Goal: Find specific page/section: Find specific page/section

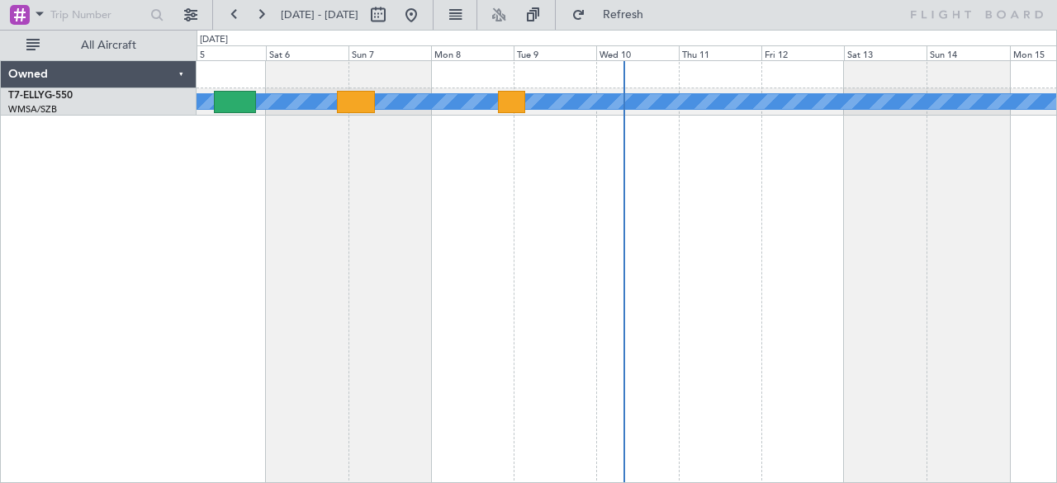
click at [365, 27] on span "[DATE] - [DATE]" at bounding box center [319, 15] width 91 height 26
drag, startPoint x: 381, startPoint y: 0, endPoint x: 439, endPoint y: 24, distance: 63.3
click at [433, 24] on fb-range-datepicker "[DATE] - [DATE]" at bounding box center [322, 15] width 221 height 30
click at [391, 24] on button at bounding box center [378, 15] width 26 height 26
select select "9"
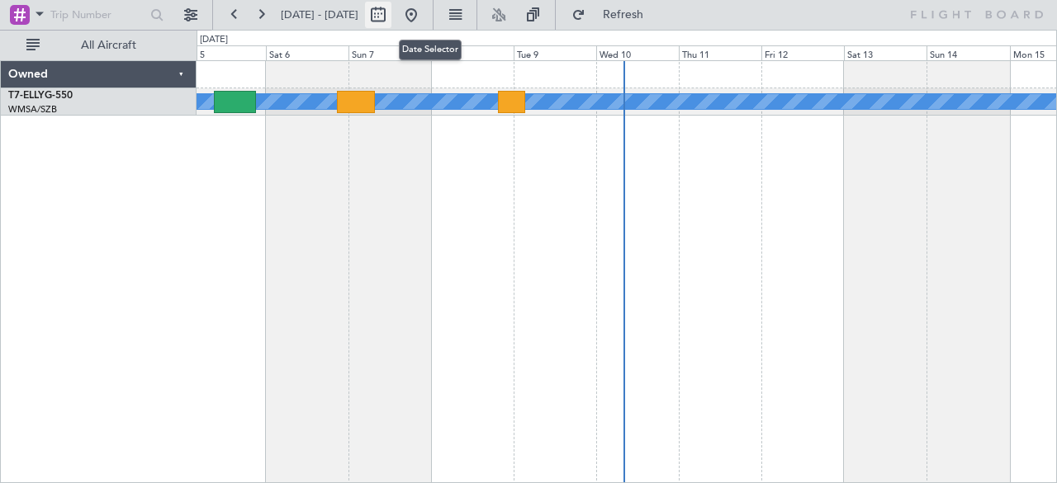
select select "2025"
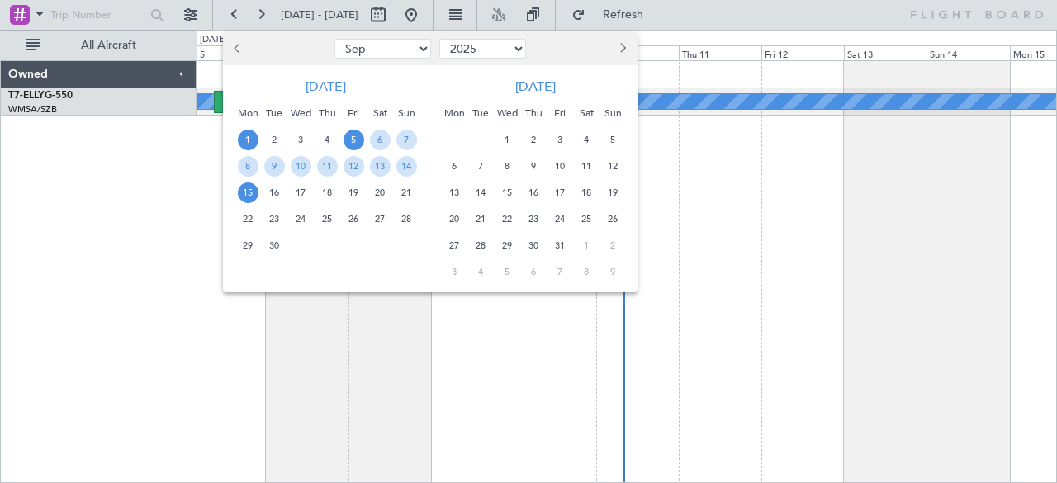
click at [248, 144] on span "1" at bounding box center [248, 140] width 21 height 21
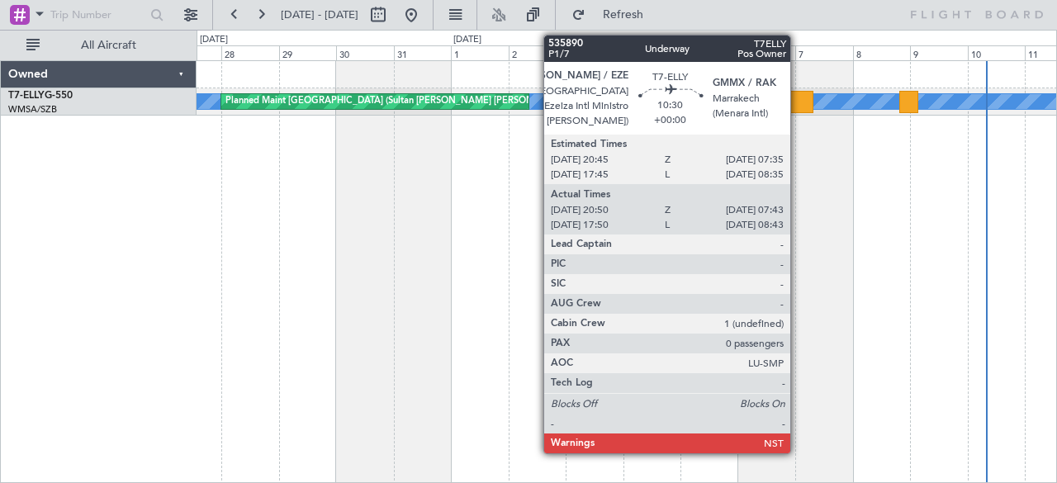
click at [798, 93] on div at bounding box center [800, 102] width 26 height 22
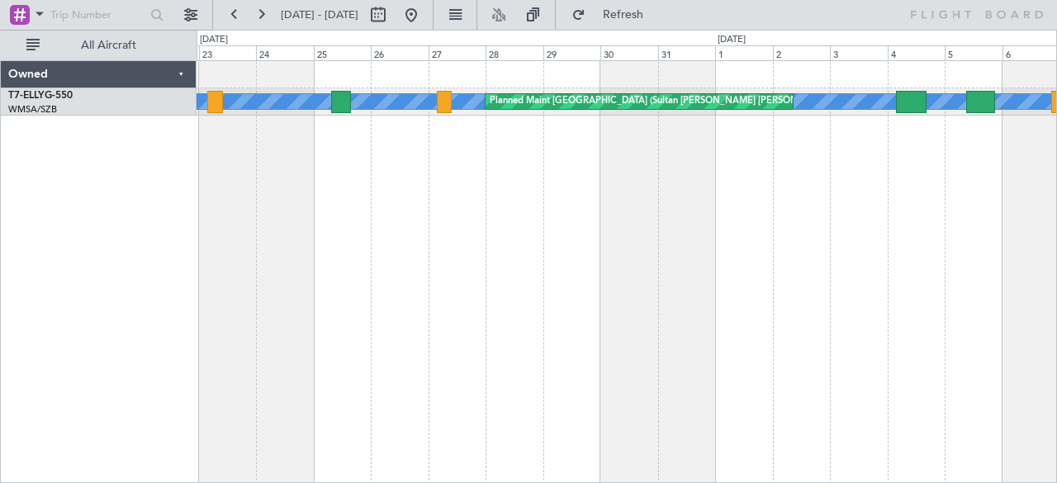
click at [674, 315] on div "[PERSON_NAME] Planned Maint [GEOGRAPHIC_DATA] (Sultan [PERSON_NAME] [PERSON_NAM…" at bounding box center [627, 272] width 861 height 424
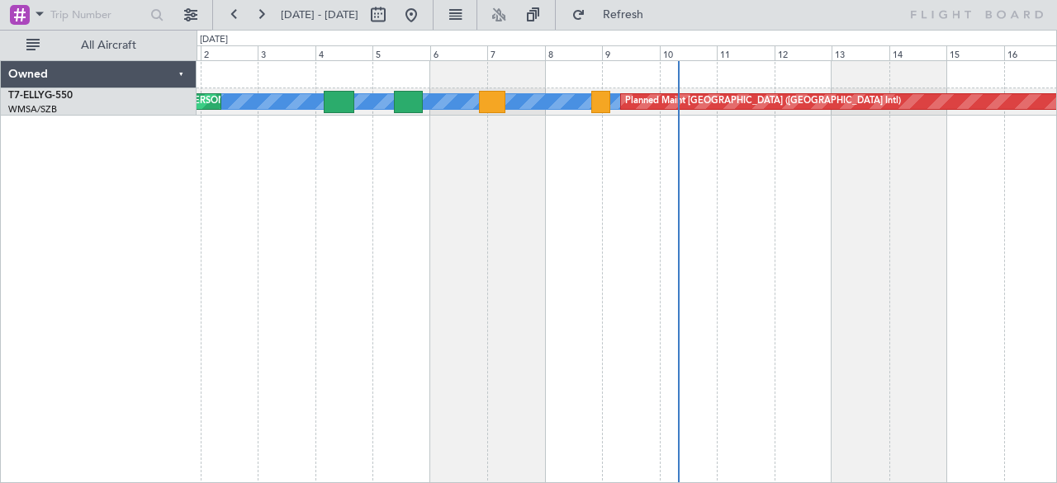
click at [0, 252] on div "[PERSON_NAME] Planned Maint [GEOGRAPHIC_DATA] (Sultan [PERSON_NAME] [PERSON_NAM…" at bounding box center [528, 256] width 1057 height 453
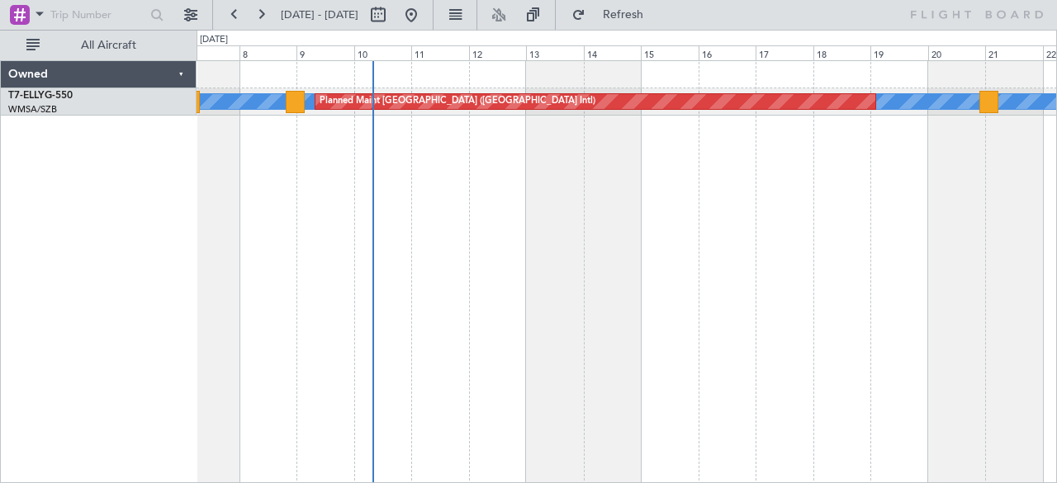
click at [510, 272] on div "[PERSON_NAME] Planned Maint [GEOGRAPHIC_DATA] ([GEOGRAPHIC_DATA])" at bounding box center [627, 272] width 861 height 424
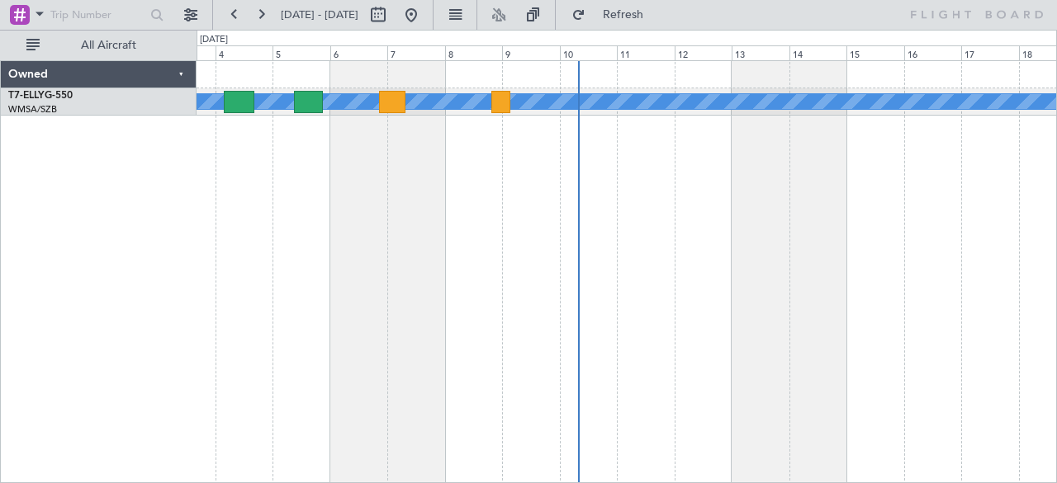
click at [716, 251] on div "Planned Maint [GEOGRAPHIC_DATA] ([GEOGRAPHIC_DATA] Intl) [PERSON_NAME] Planned …" at bounding box center [627, 272] width 861 height 424
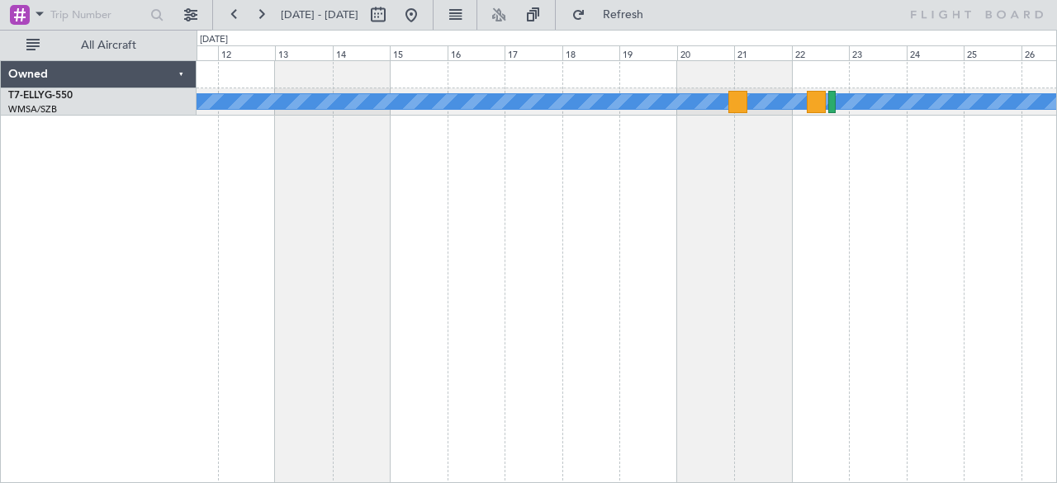
click at [154, 189] on div "Planned Maint [GEOGRAPHIC_DATA] ([GEOGRAPHIC_DATA] Intl) [PERSON_NAME] Owned T7…" at bounding box center [528, 256] width 1057 height 453
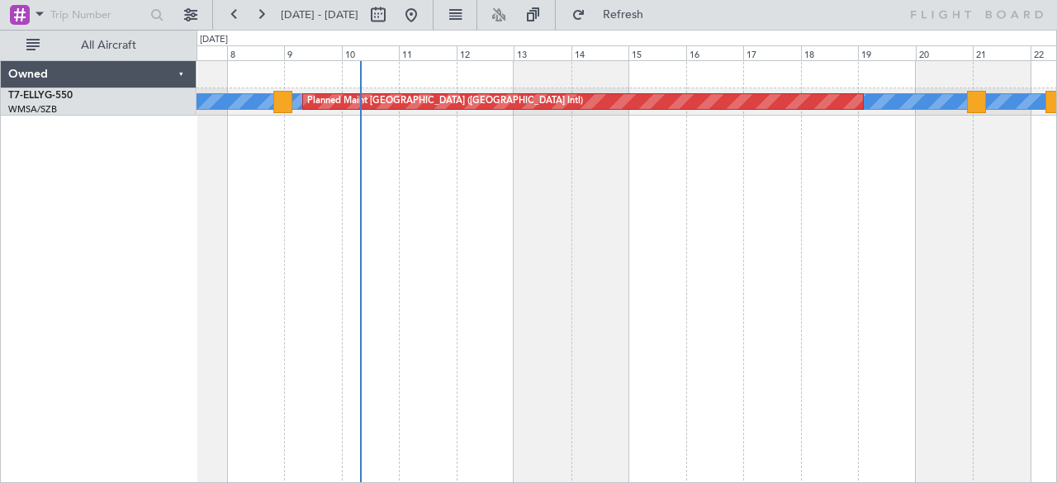
click at [1052, 280] on div "[PERSON_NAME] Planned Maint [GEOGRAPHIC_DATA] ([GEOGRAPHIC_DATA])" at bounding box center [627, 272] width 861 height 424
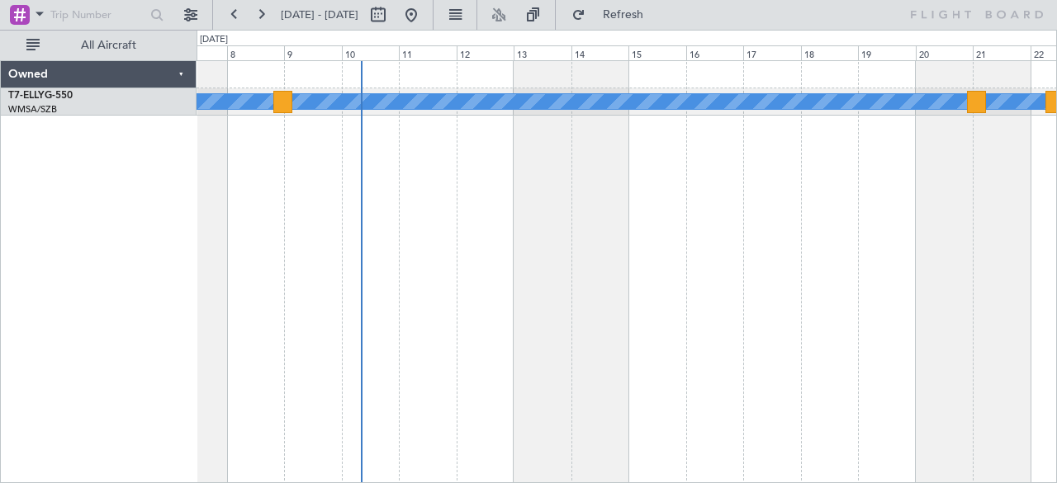
click at [311, 6] on span "[DATE] - [DATE]" at bounding box center [319, 15] width 91 height 26
click at [391, 7] on button at bounding box center [378, 15] width 26 height 26
select select "9"
select select "2025"
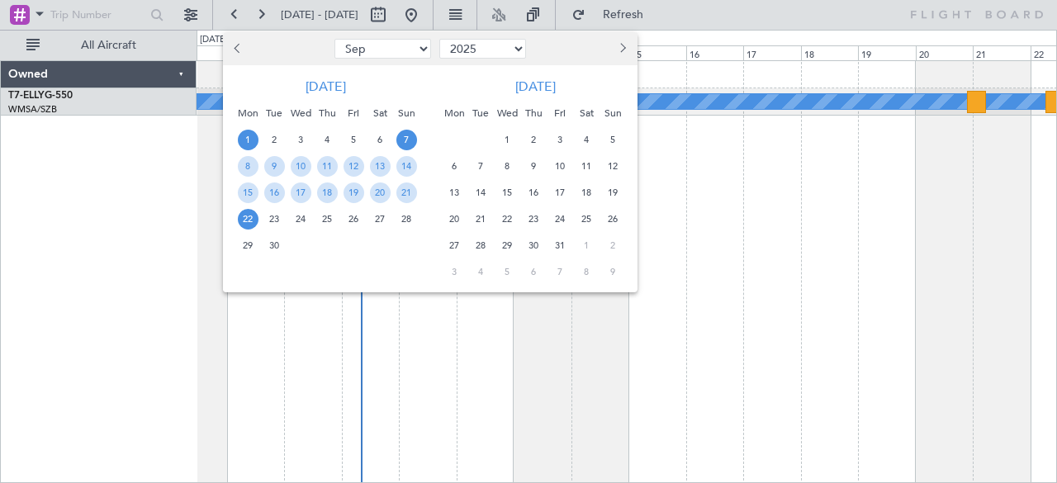
click at [253, 143] on span "1" at bounding box center [248, 140] width 21 height 21
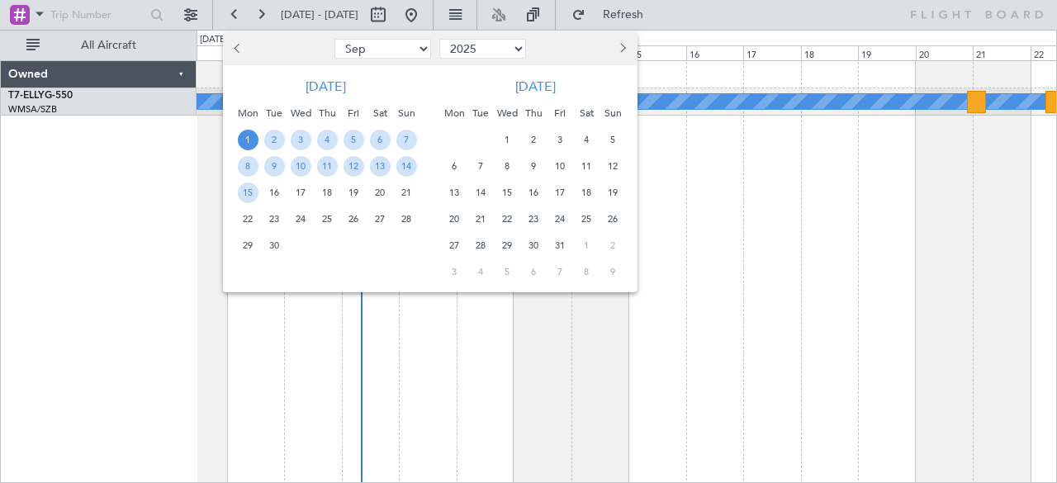
click at [671, 211] on div at bounding box center [528, 241] width 1057 height 483
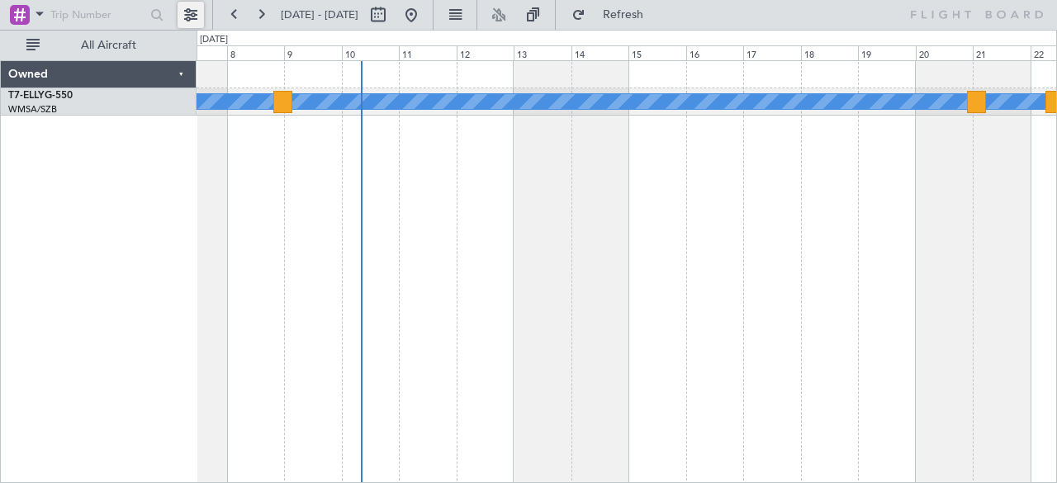
click at [191, 26] on button at bounding box center [191, 15] width 26 height 26
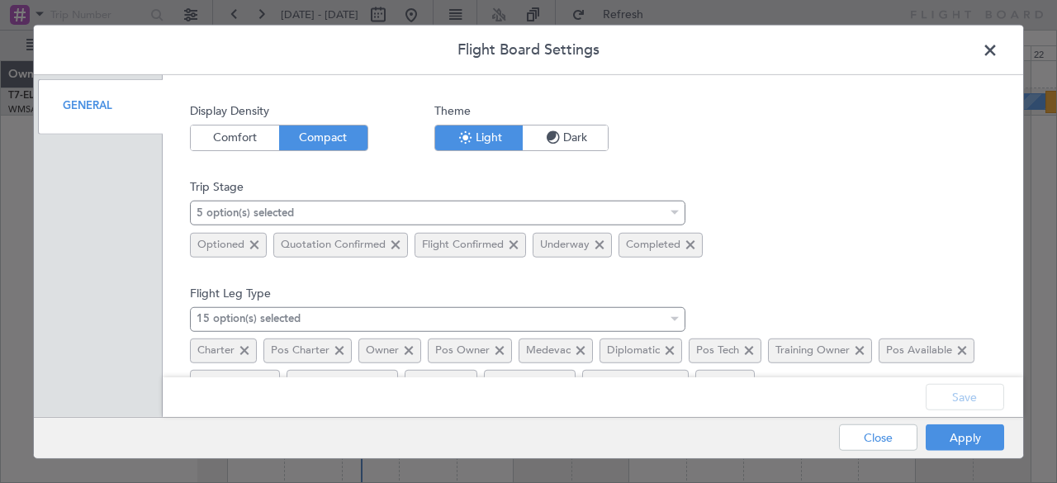
drag, startPoint x: 573, startPoint y: 149, endPoint x: 573, endPoint y: 134, distance: 14.9
click at [573, 134] on mat-button-toggle-group "Light Dark" at bounding box center [521, 137] width 174 height 26
click at [573, 134] on span "Dark" at bounding box center [565, 137] width 85 height 25
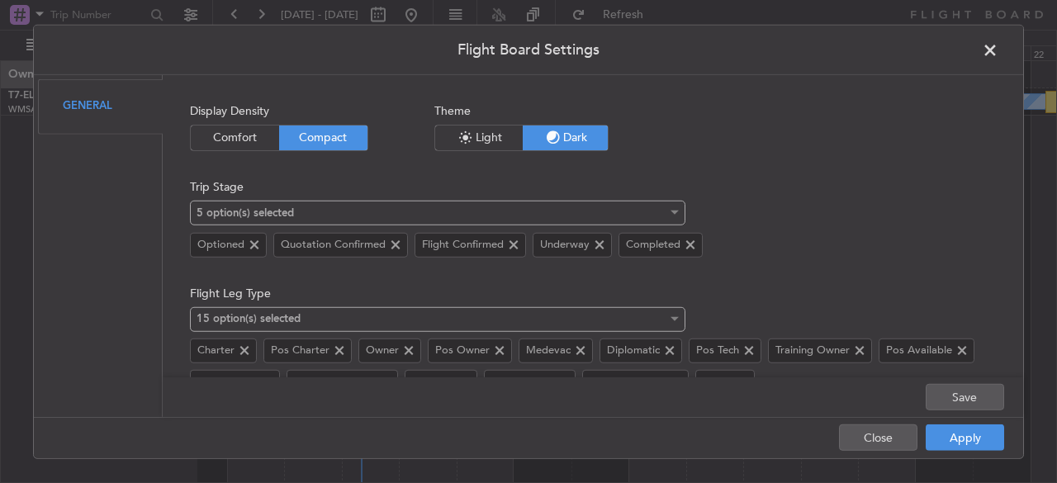
click at [263, 131] on span "Comfort" at bounding box center [235, 137] width 88 height 25
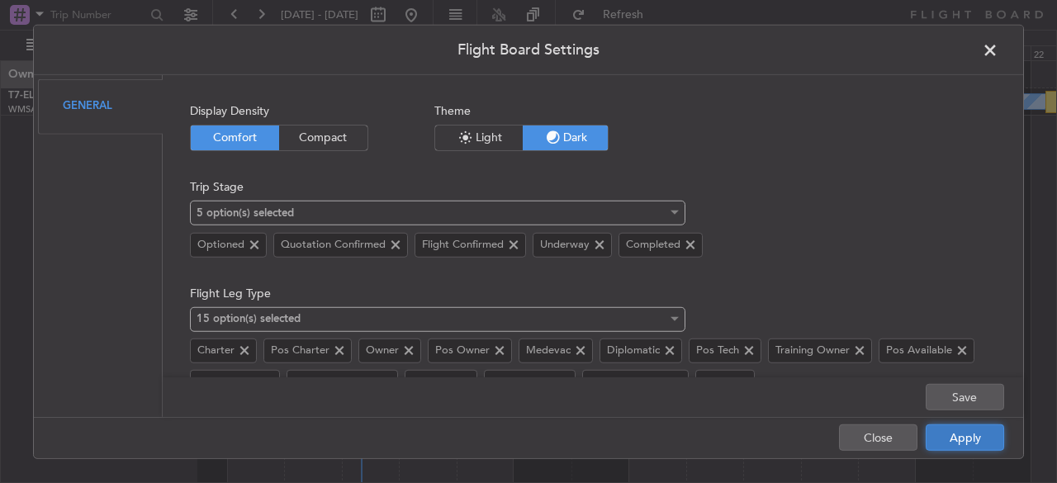
click at [964, 438] on button "Apply" at bounding box center [965, 437] width 78 height 26
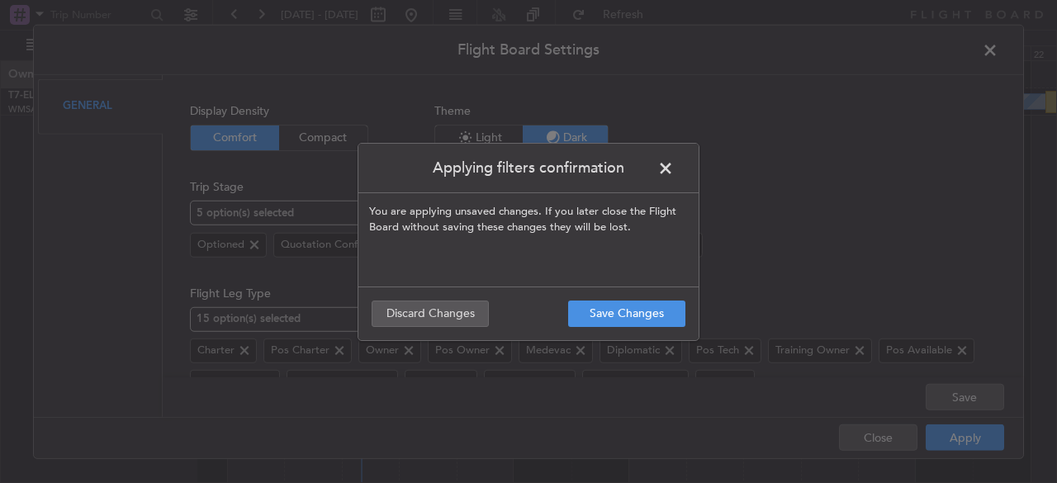
click at [674, 168] on span at bounding box center [674, 172] width 0 height 33
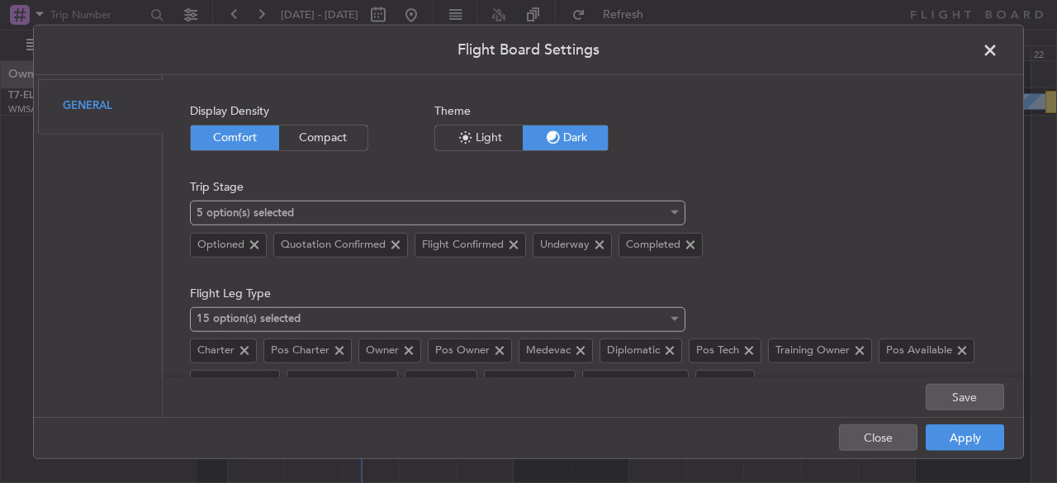
click at [460, 132] on icon "button" at bounding box center [466, 137] width 20 height 20
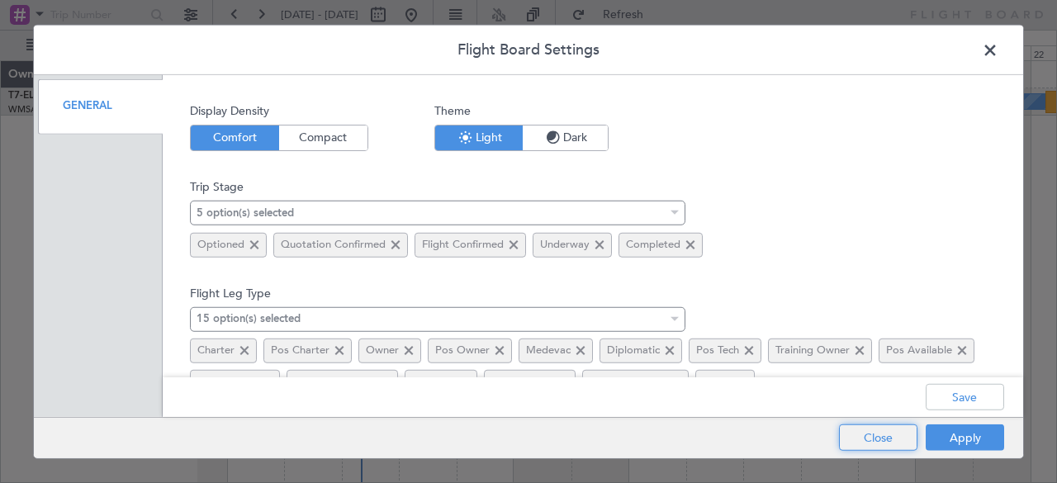
click at [876, 443] on button "Close" at bounding box center [878, 437] width 78 height 26
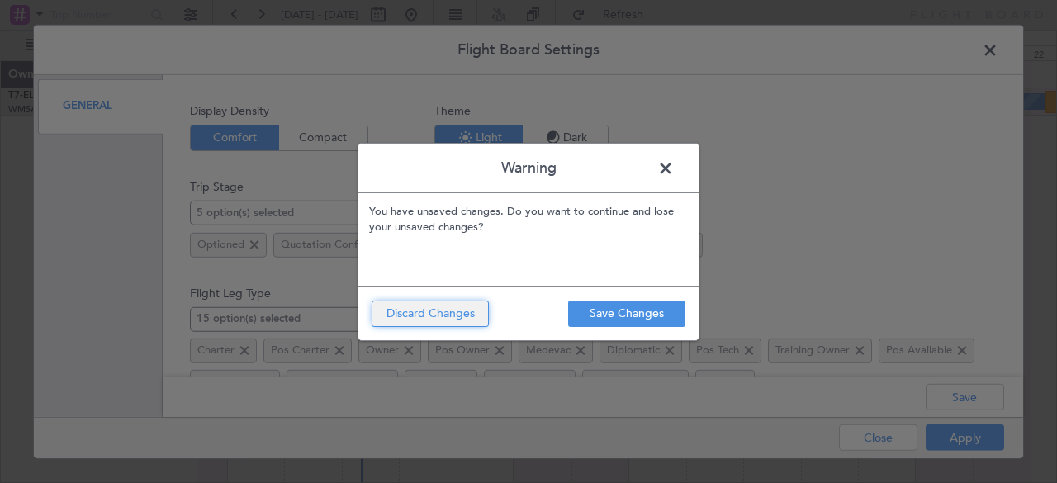
click at [392, 308] on button "Discard Changes" at bounding box center [430, 314] width 117 height 26
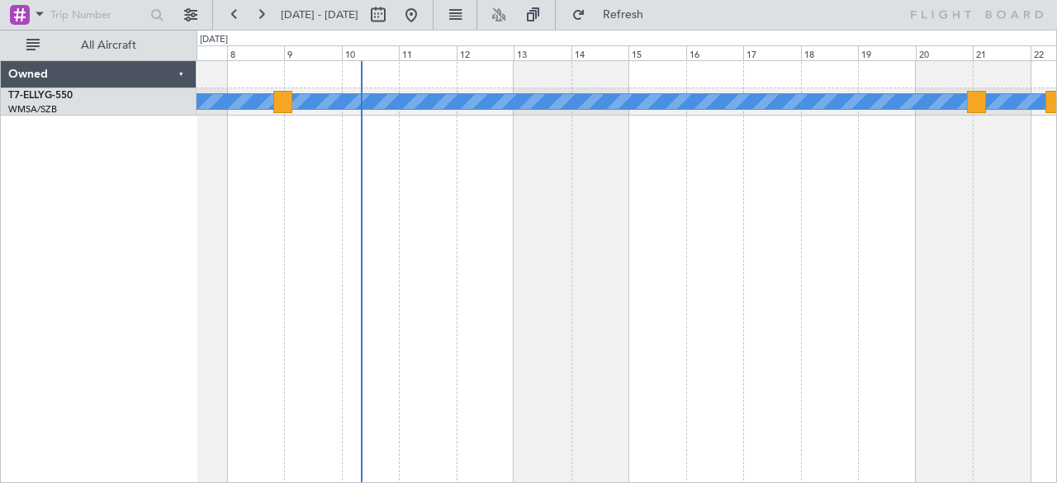
click at [392, 308] on div "Planned Maint [GEOGRAPHIC_DATA] ([GEOGRAPHIC_DATA] Intl) [PERSON_NAME]" at bounding box center [627, 272] width 861 height 424
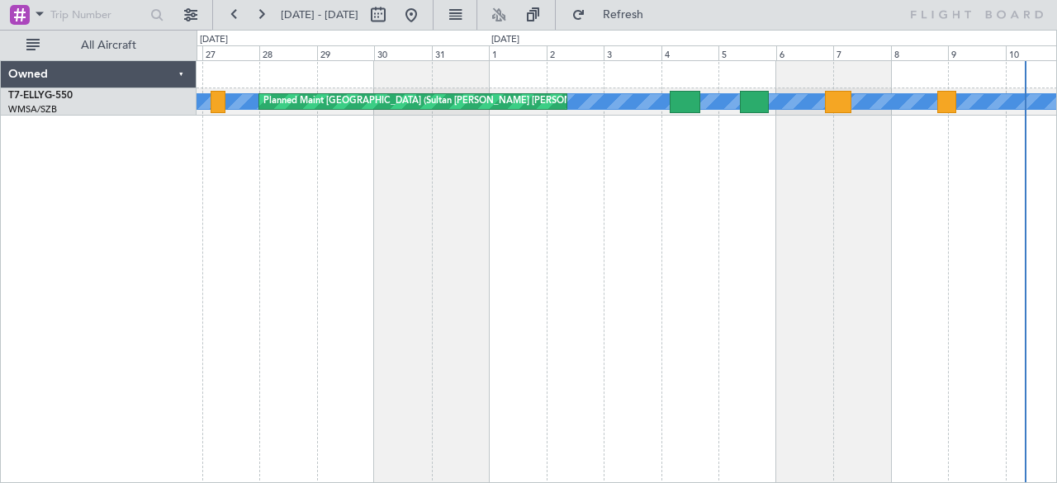
click at [1056, 445] on div "Planned Maint [GEOGRAPHIC_DATA] ([GEOGRAPHIC_DATA] Intl) [PERSON_NAME] Planned …" at bounding box center [528, 256] width 1057 height 453
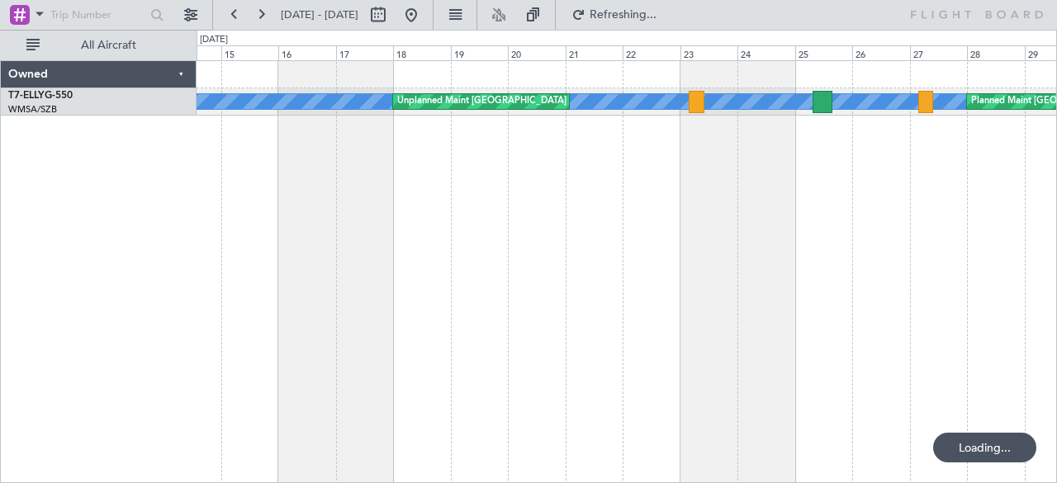
click at [996, 371] on div "[PERSON_NAME] Planned Maint [GEOGRAPHIC_DATA] (Sultan [PERSON_NAME] [PERSON_NAM…" at bounding box center [627, 272] width 861 height 424
